Goal: Find specific page/section: Find specific page/section

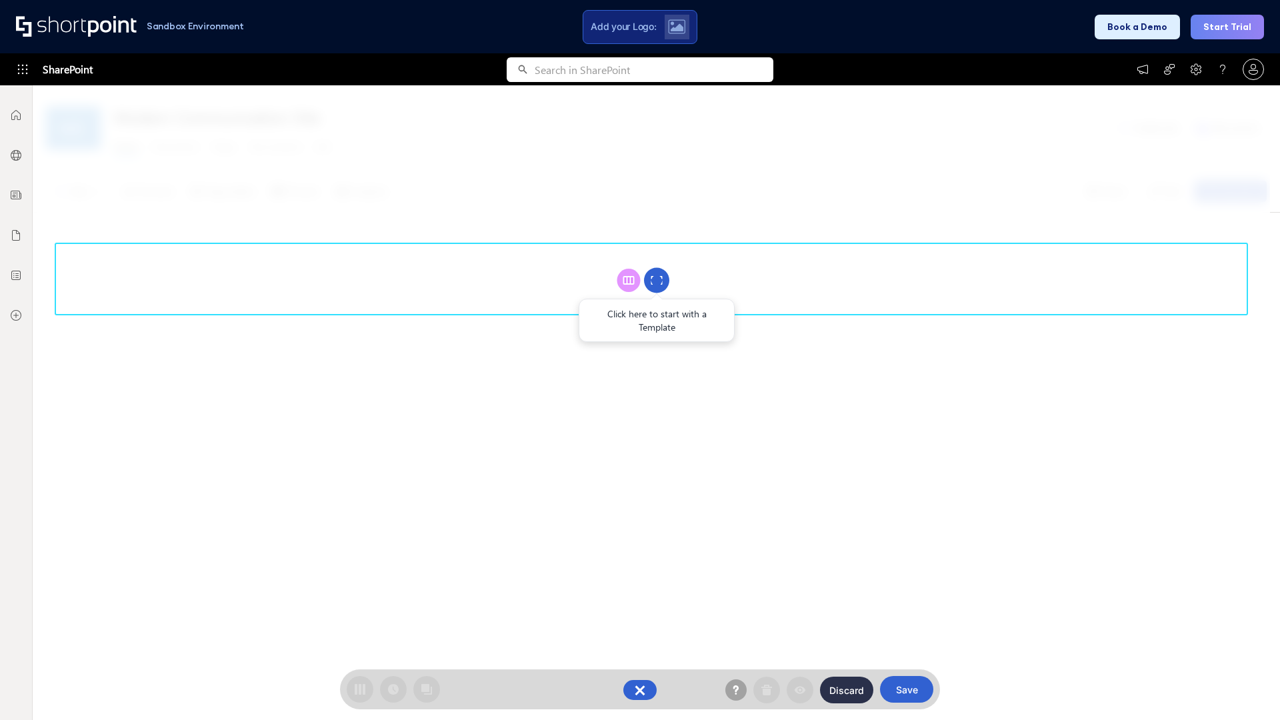
click at [657, 280] on circle at bounding box center [656, 280] width 25 height 25
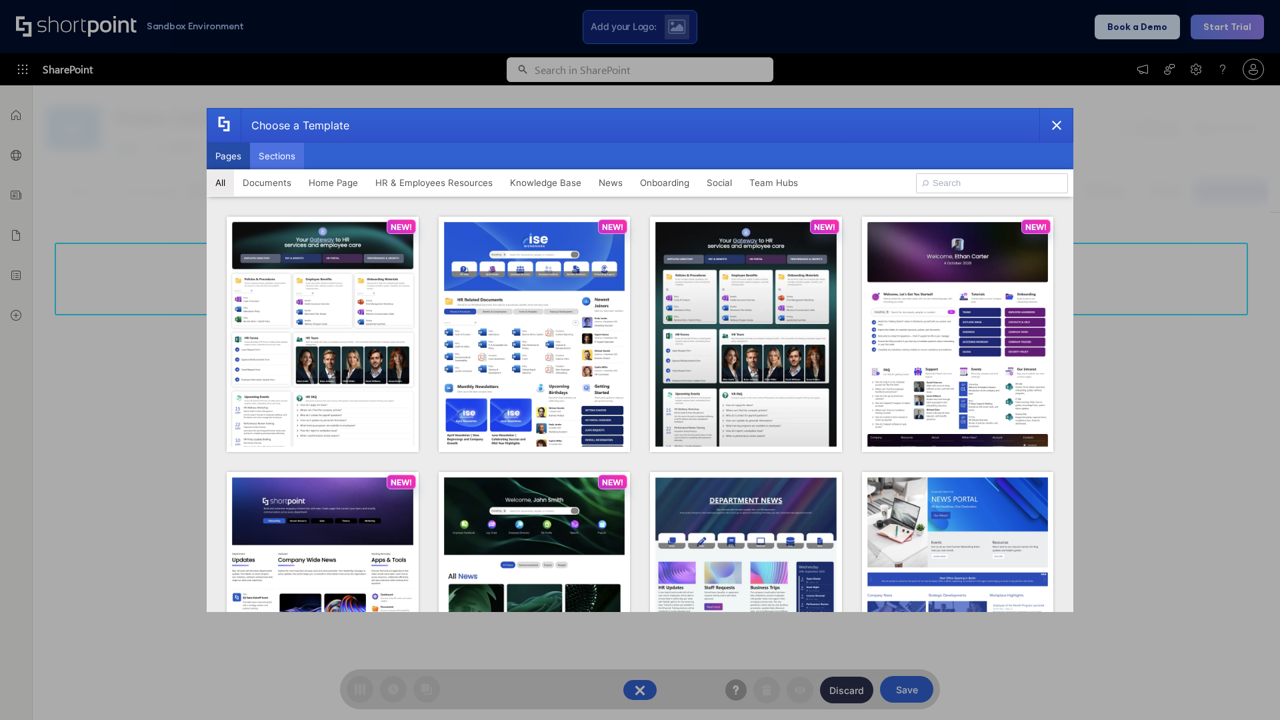
click at [277, 156] on button "Sections" at bounding box center [277, 156] width 54 height 27
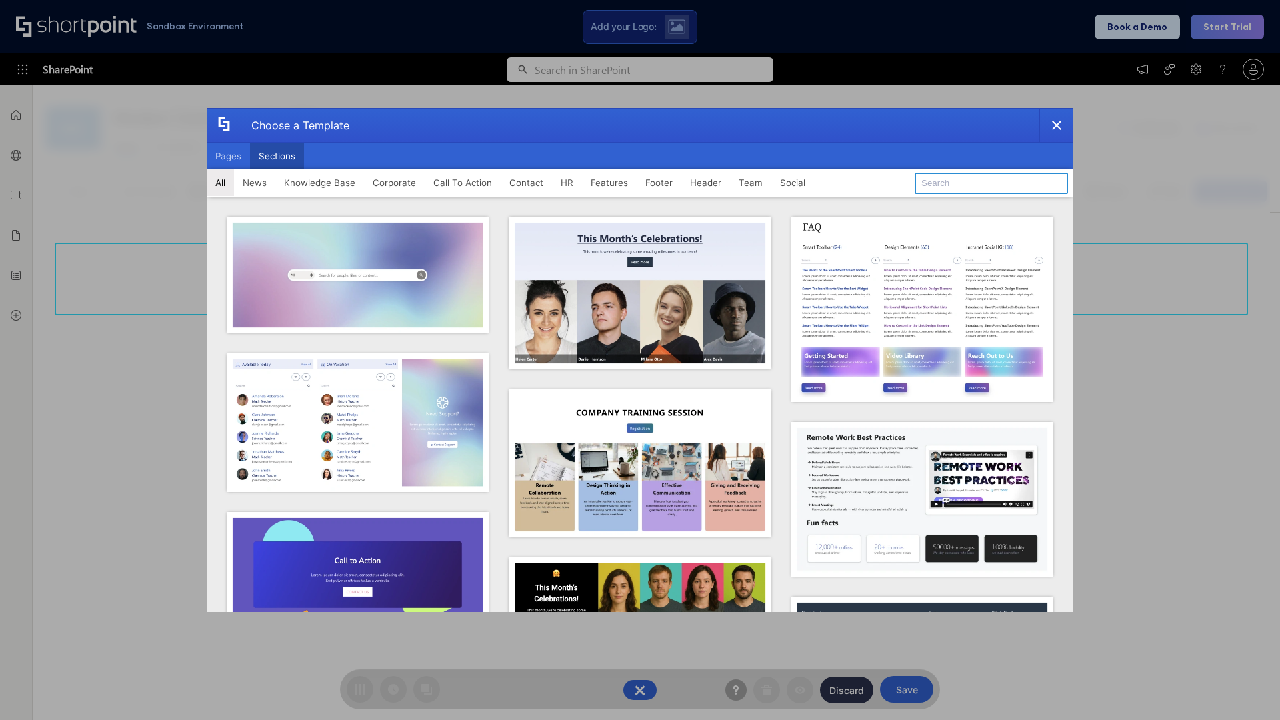
type input "Cards"
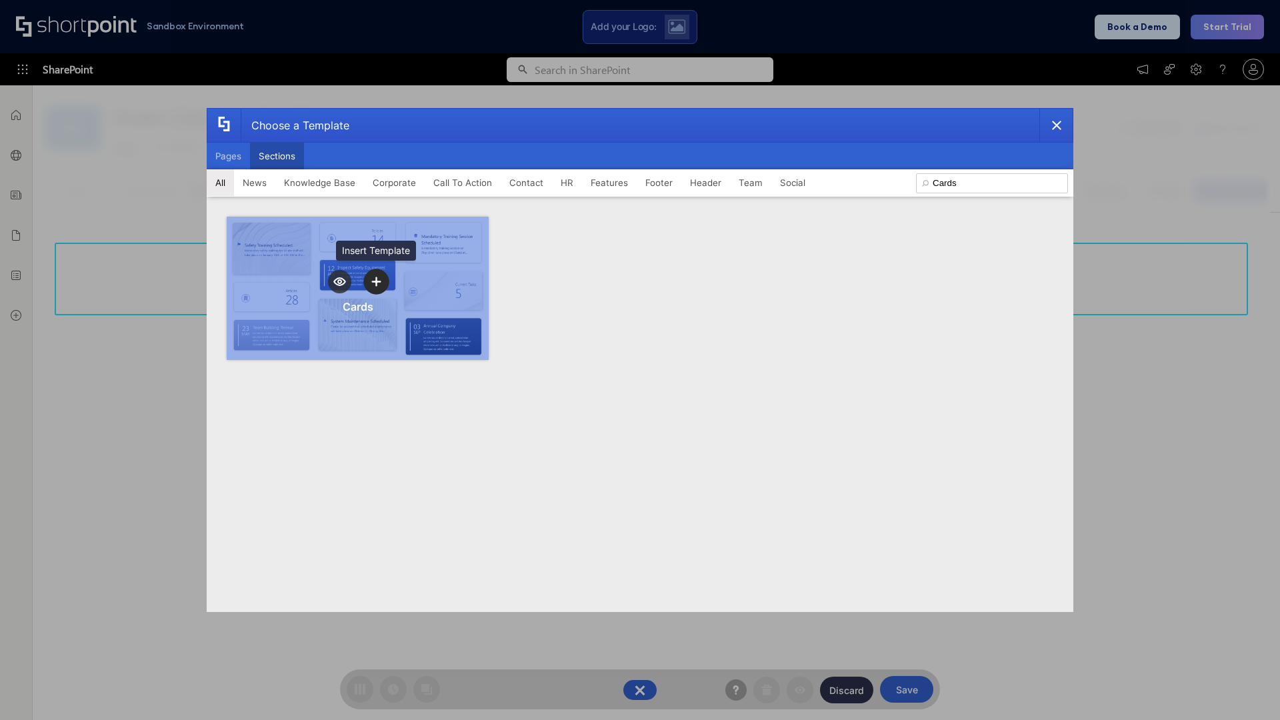
click at [376, 281] on icon "template selector" at bounding box center [375, 281] width 9 height 9
